Goal: Find specific page/section

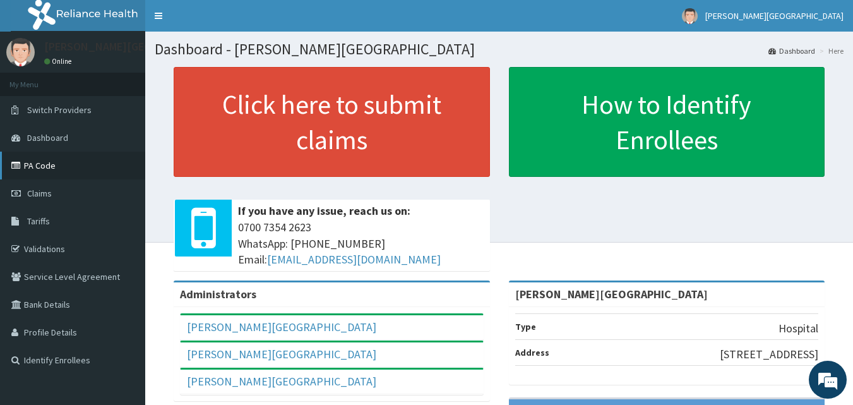
click at [46, 164] on link "PA Code" at bounding box center [72, 166] width 145 height 28
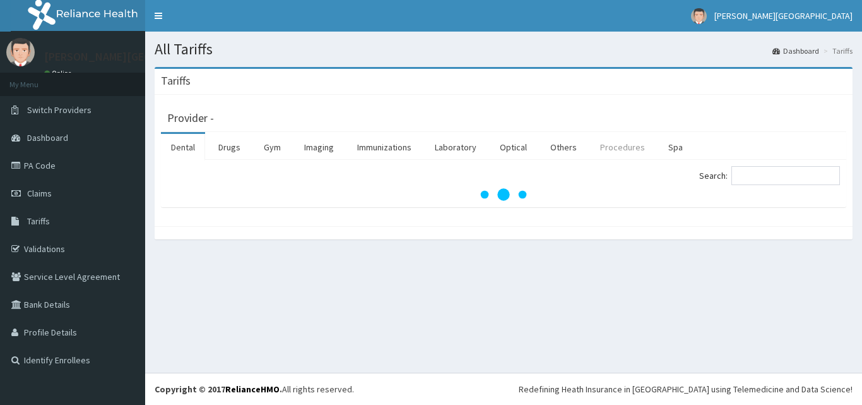
click at [608, 148] on link "Procedures" at bounding box center [622, 147] width 65 height 27
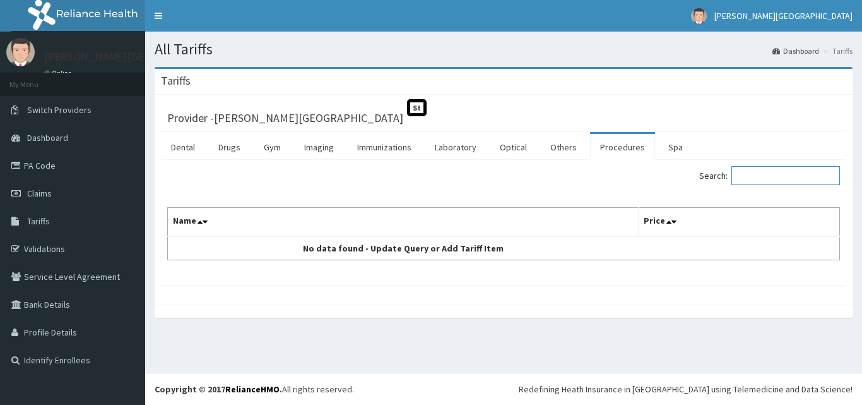
click at [752, 177] on input "Search:" at bounding box center [786, 175] width 109 height 19
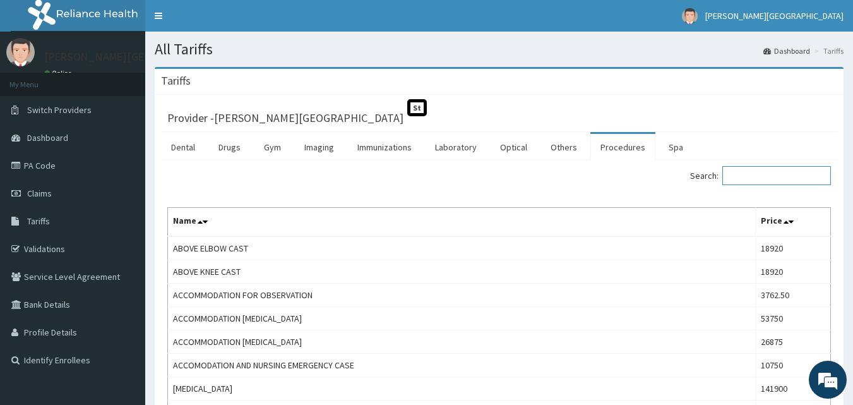
paste input "Inguinal Herniorrhaphy (all Inclusive)"
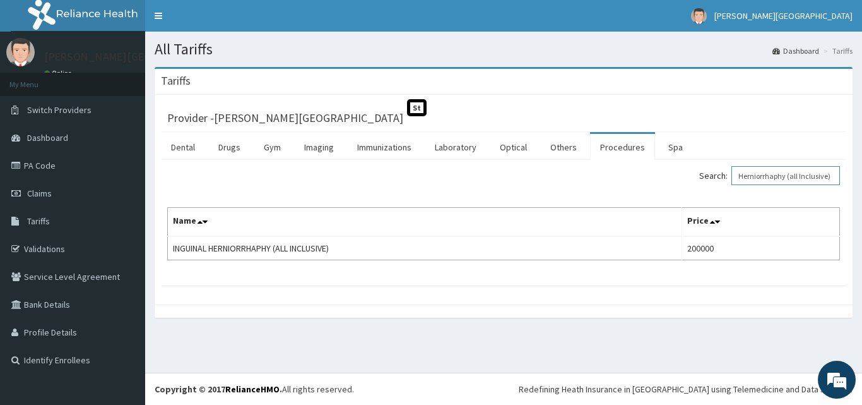
click at [777, 176] on input "Inguinal Herniorrhaphy (all Inclusive)" at bounding box center [786, 175] width 109 height 19
type input "GENERAL SURG"
